Goal: Information Seeking & Learning: Learn about a topic

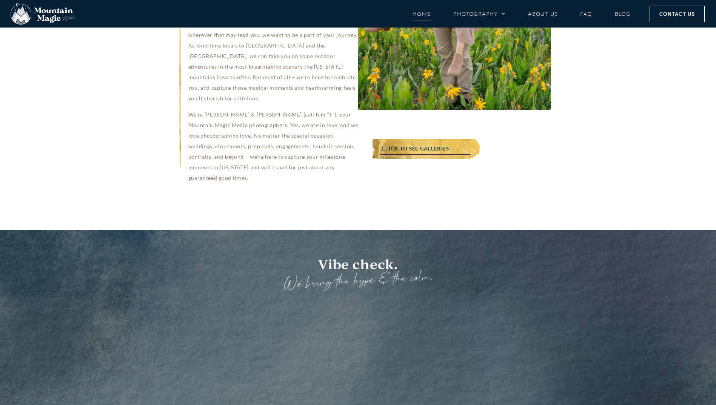
scroll to position [679, 0]
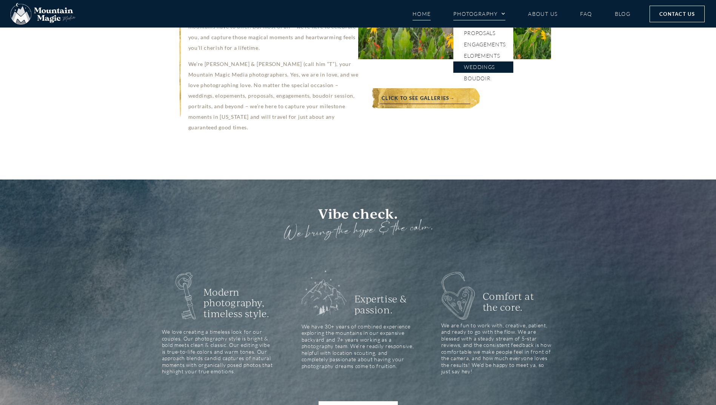
click at [481, 64] on link "Weddings" at bounding box center [483, 67] width 60 height 11
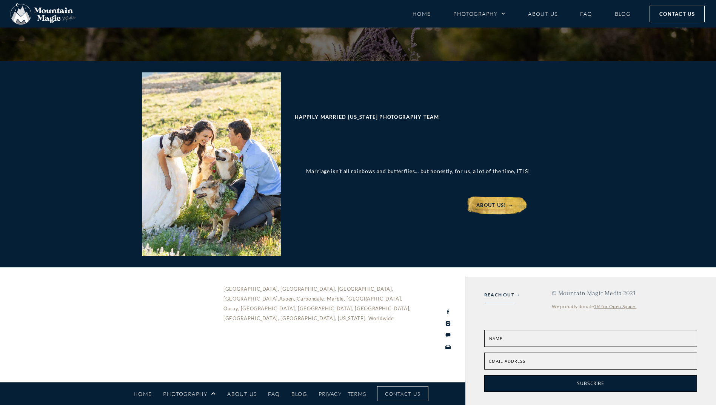
scroll to position [3094, 0]
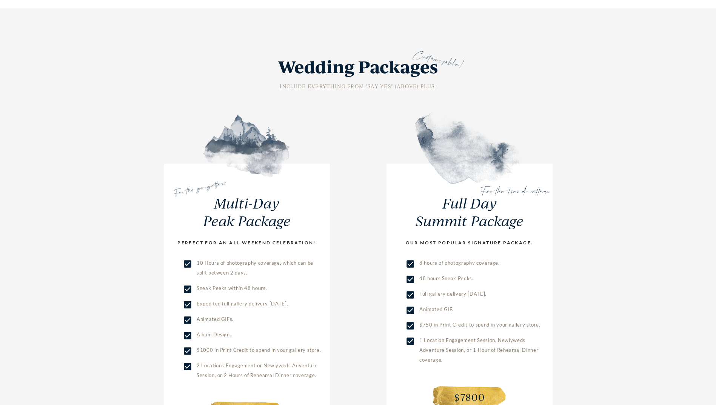
scroll to position [1359, 0]
